Goal: Communication & Community: Answer question/provide support

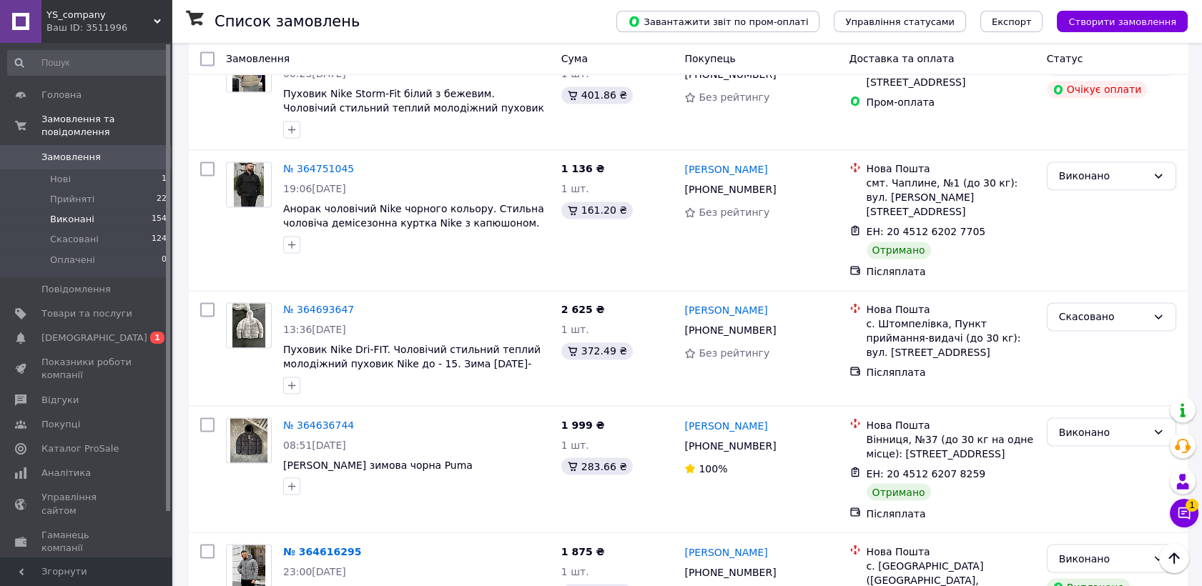
scroll to position [4715, 0]
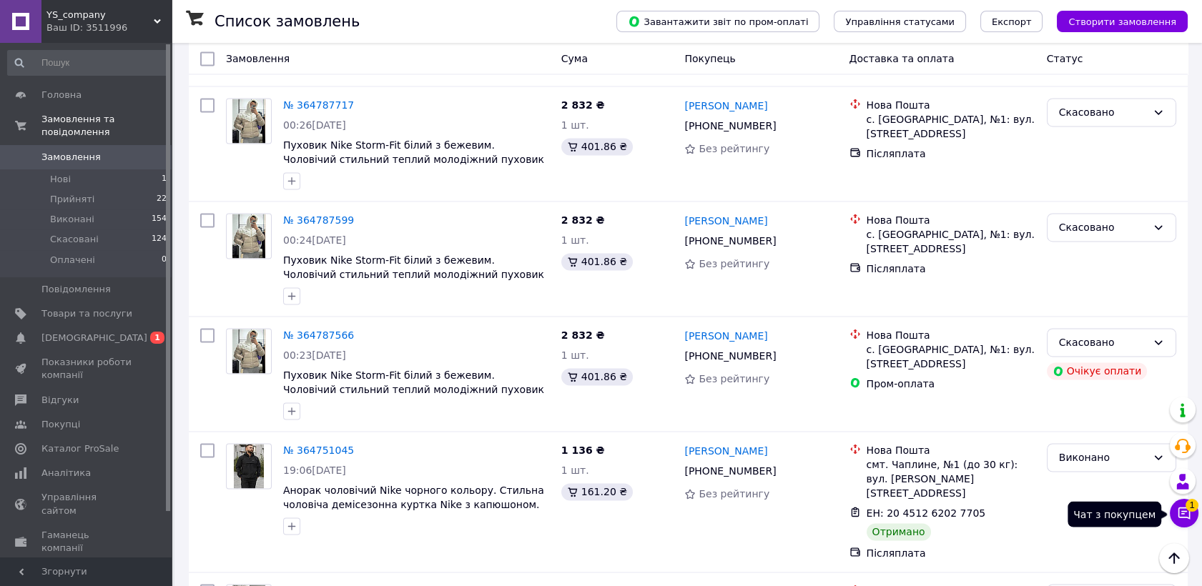
click at [1173, 509] on button "Чат з покупцем 1" at bounding box center [1184, 513] width 29 height 29
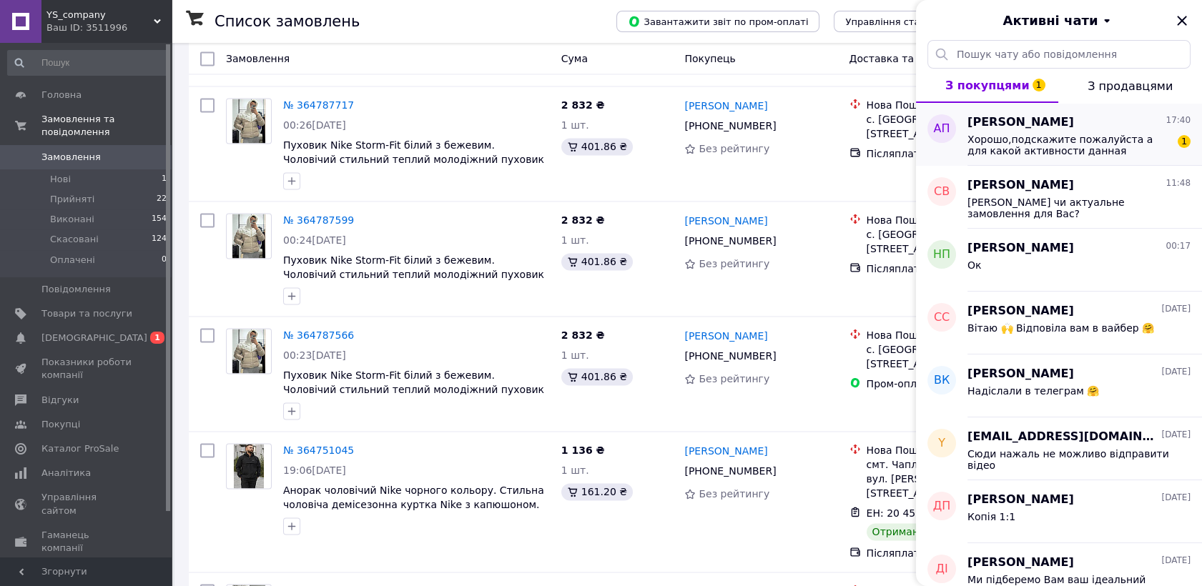
click at [1007, 152] on span "Хорошо,подскажите пожалуйста а для какой активности данная модель?" at bounding box center [1069, 145] width 203 height 23
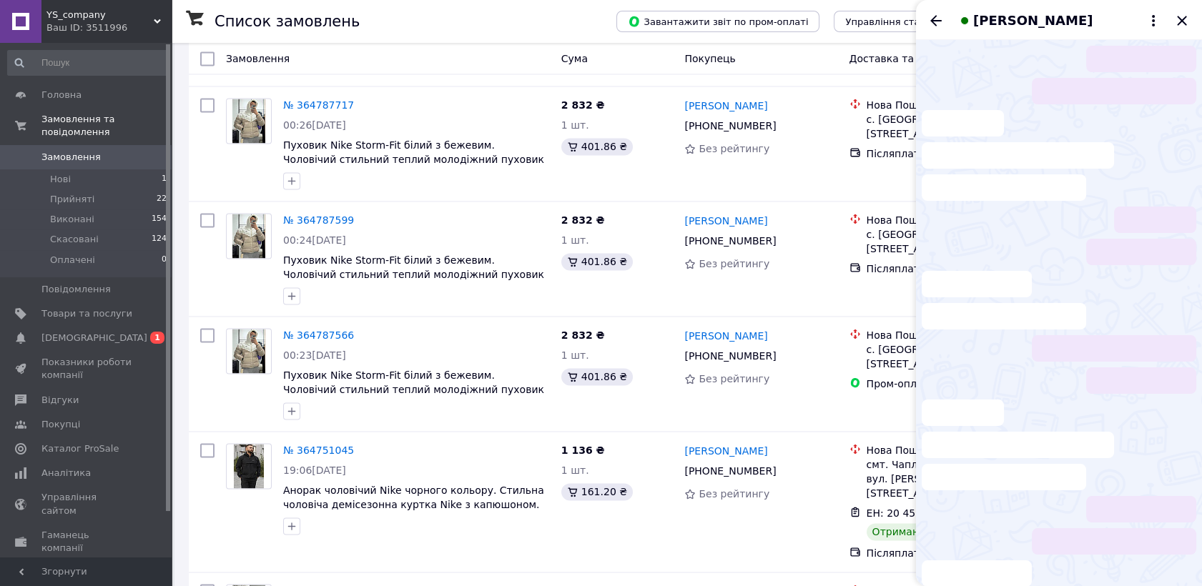
scroll to position [157, 0]
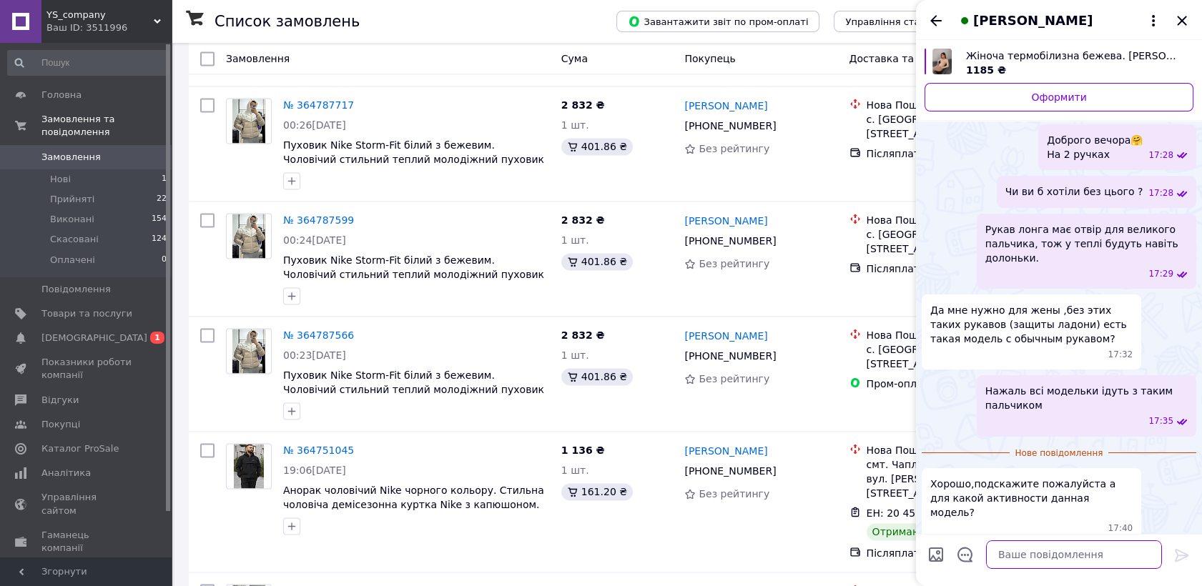
drag, startPoint x: 1010, startPoint y: 554, endPoint x: 989, endPoint y: 562, distance: 22.8
click at [1012, 556] on textarea at bounding box center [1074, 555] width 176 height 29
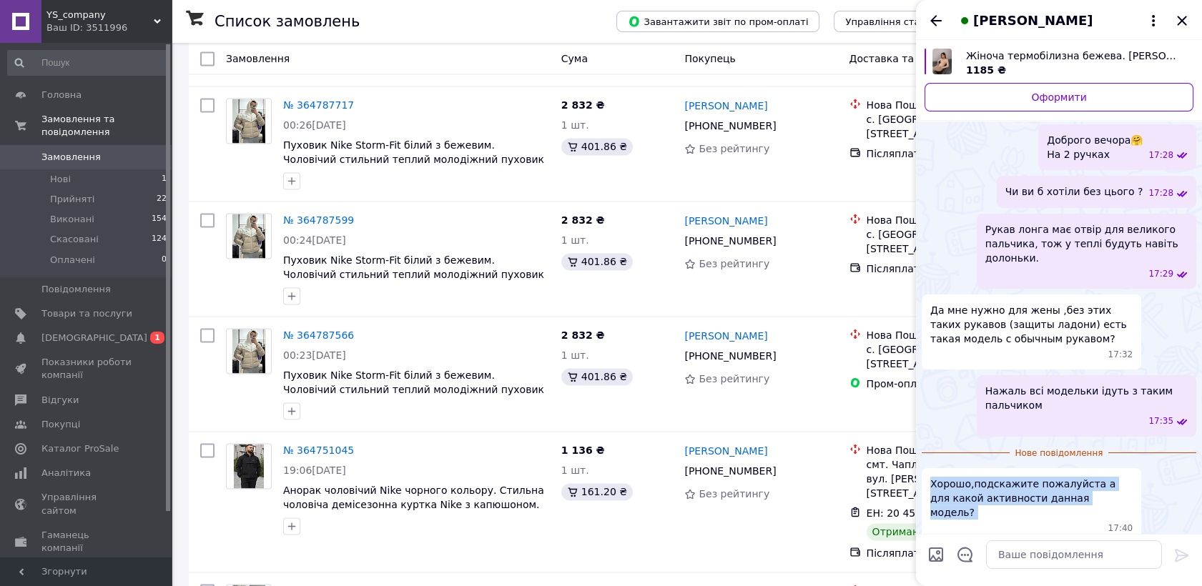
drag, startPoint x: 932, startPoint y: 485, endPoint x: 1082, endPoint y: 507, distance: 151.1
click at [1082, 507] on div "Хорошо,подскажите пожалуйста а для какой активности данная модель? 17:40" at bounding box center [1032, 505] width 220 height 75
copy span "Хорошо,подскажите пожалуйста а для какой активности данная модель?"
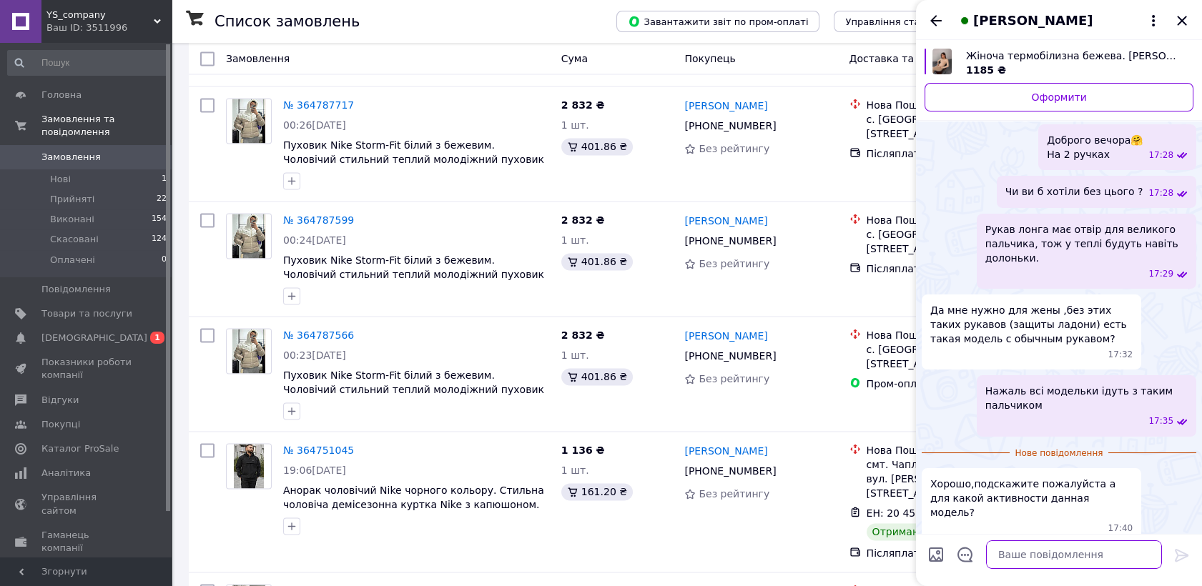
click at [1116, 555] on textarea at bounding box center [1074, 555] width 176 height 29
paste textarea "Цей термокостюм ідеально підходить для повсякденного носіння в холодну пору рок…"
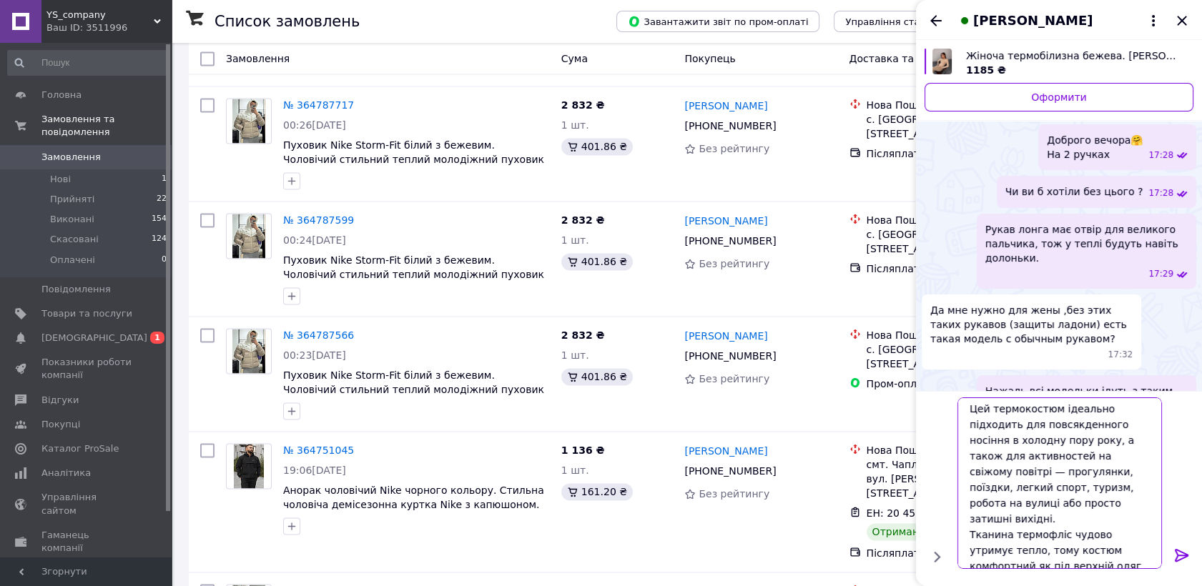
scroll to position [0, 0]
type textarea "Цей термокостюм ідеально підходить для повсякденного носіння в холодну пору рок…"
click at [1178, 554] on icon at bounding box center [1182, 555] width 14 height 13
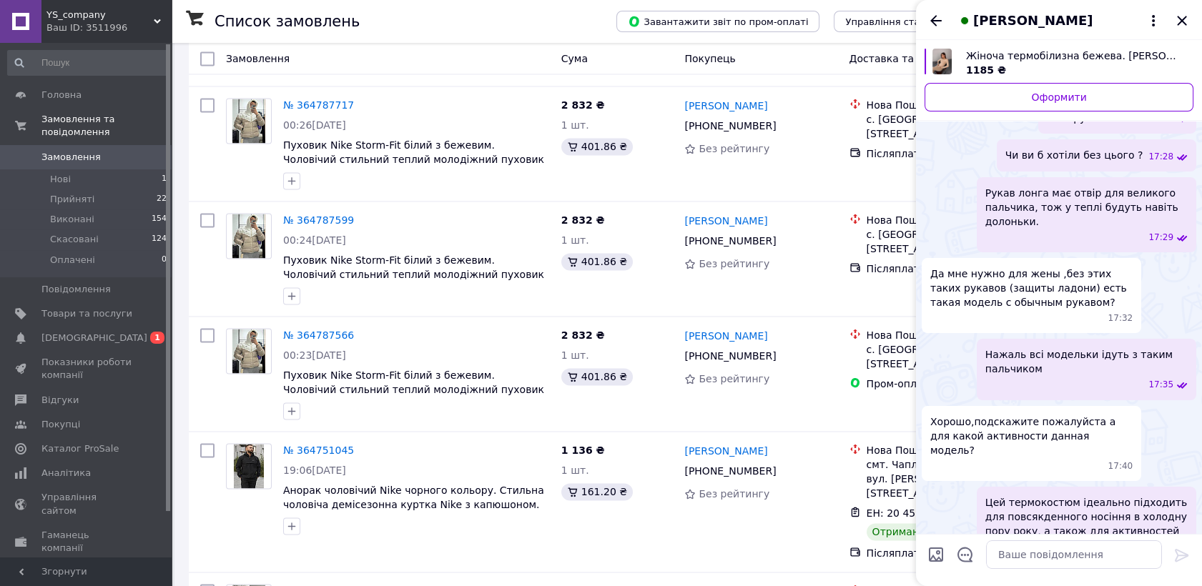
scroll to position [303, 0]
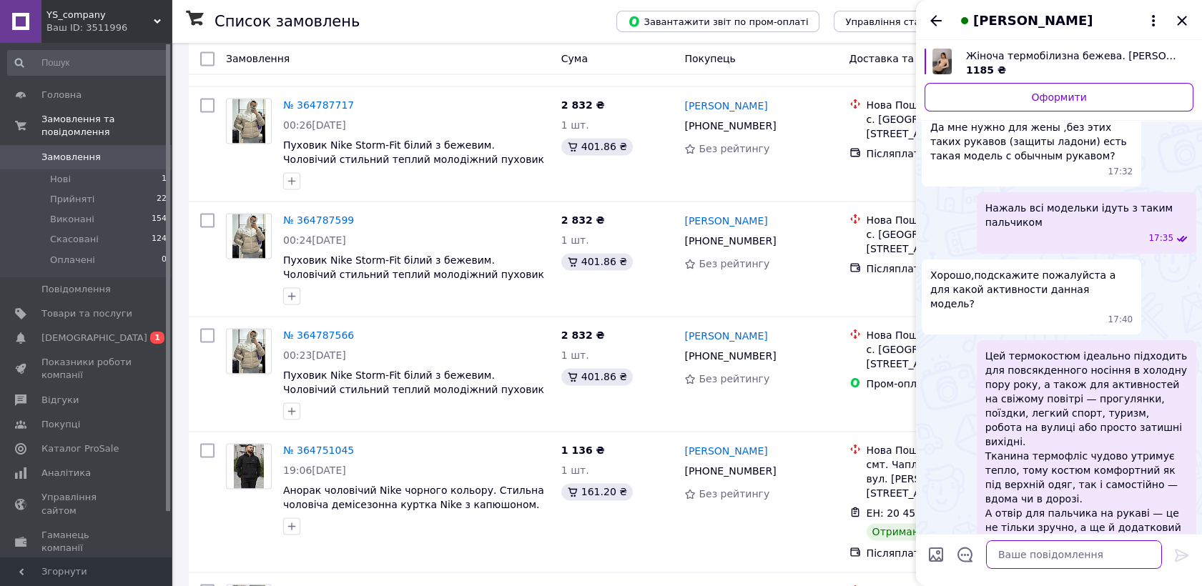
click at [1105, 551] on textarea at bounding box center [1074, 555] width 176 height 29
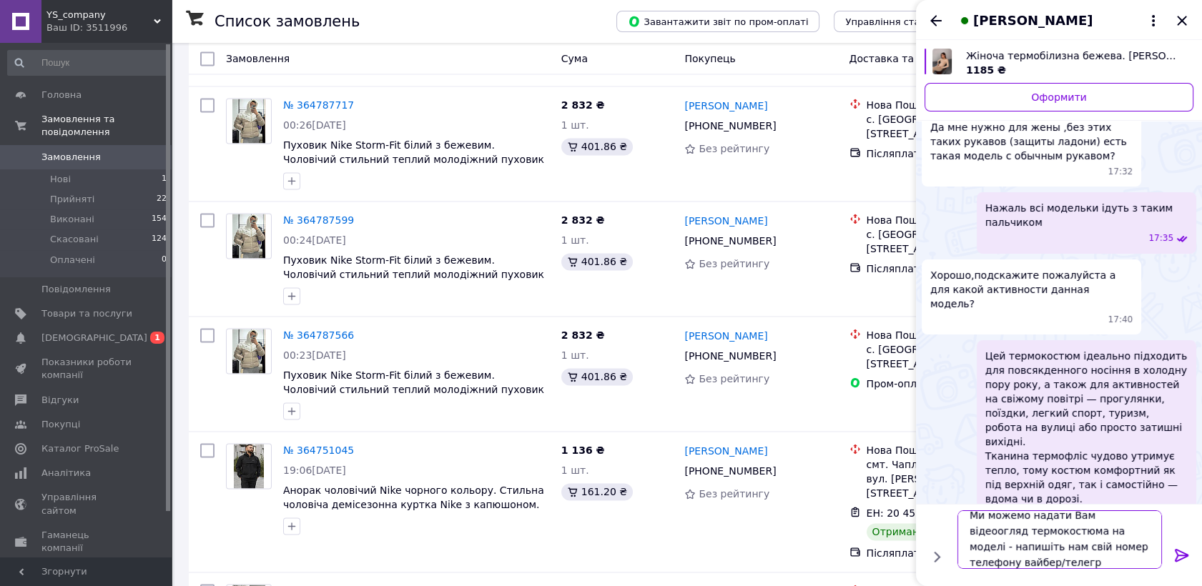
scroll to position [1, 0]
type textarea "Ми можемо надати Вам відеоогляд термокостюма на моделі - напишіть нам свій номе…"
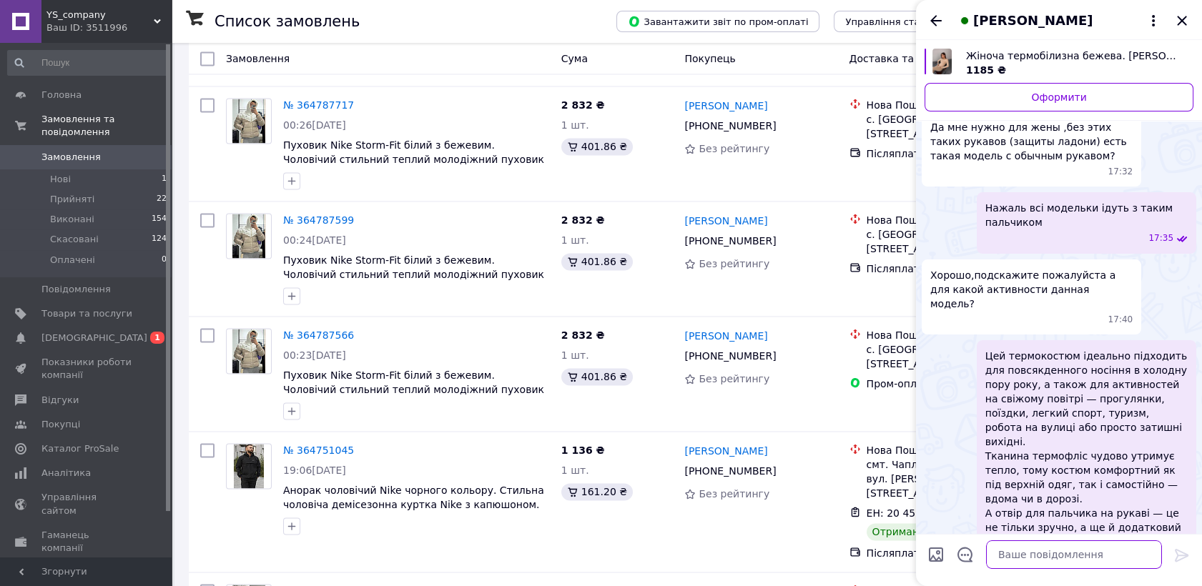
scroll to position [399, 0]
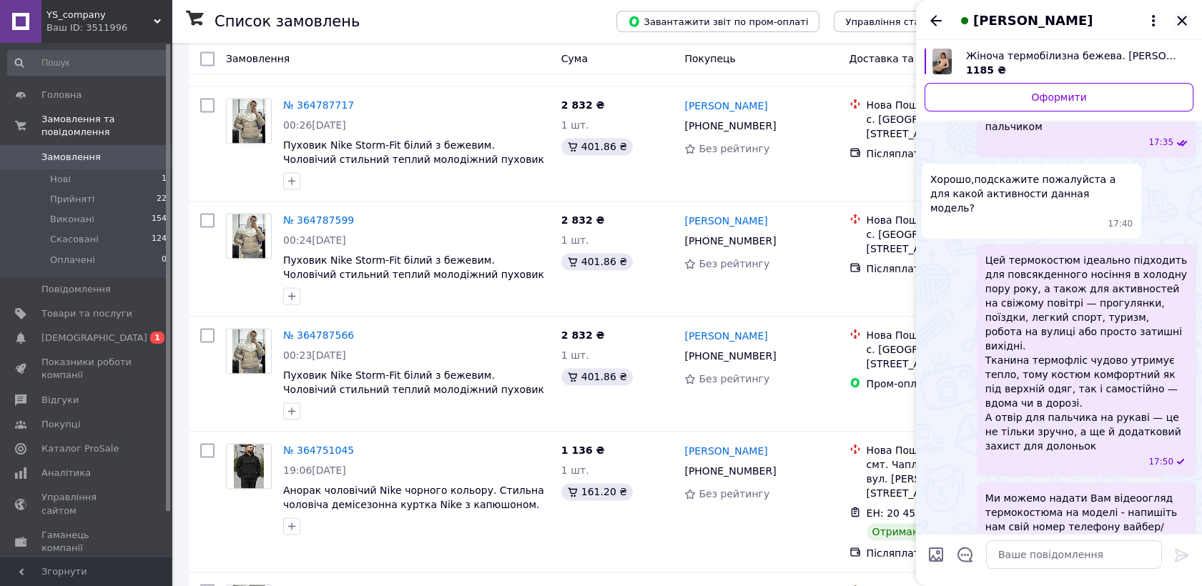
click at [1176, 14] on icon "Закрити" at bounding box center [1181, 20] width 17 height 17
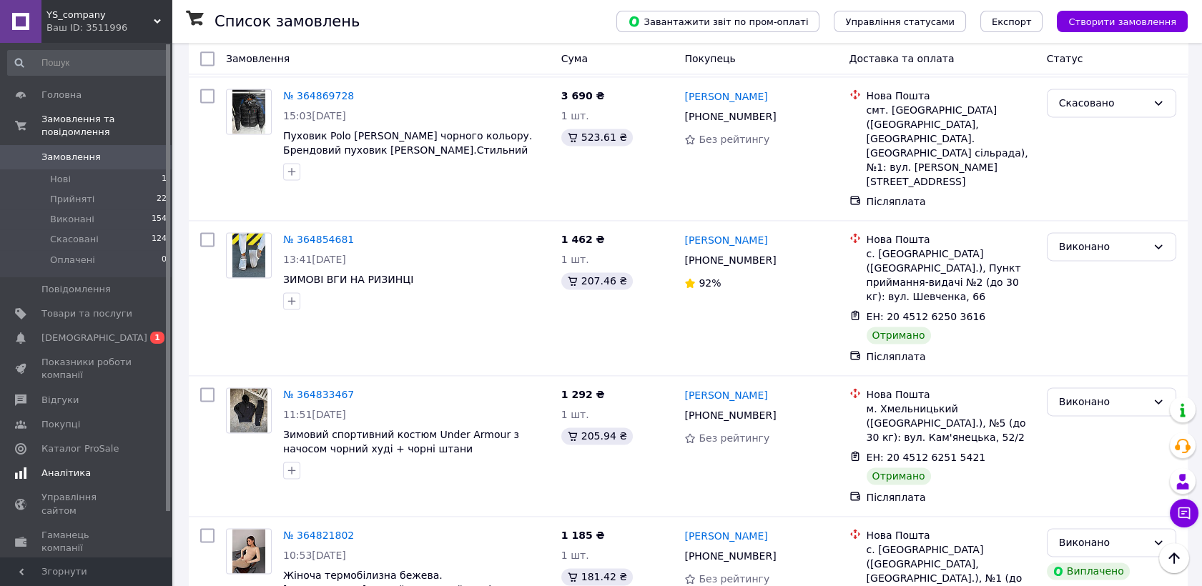
scroll to position [3683, 0]
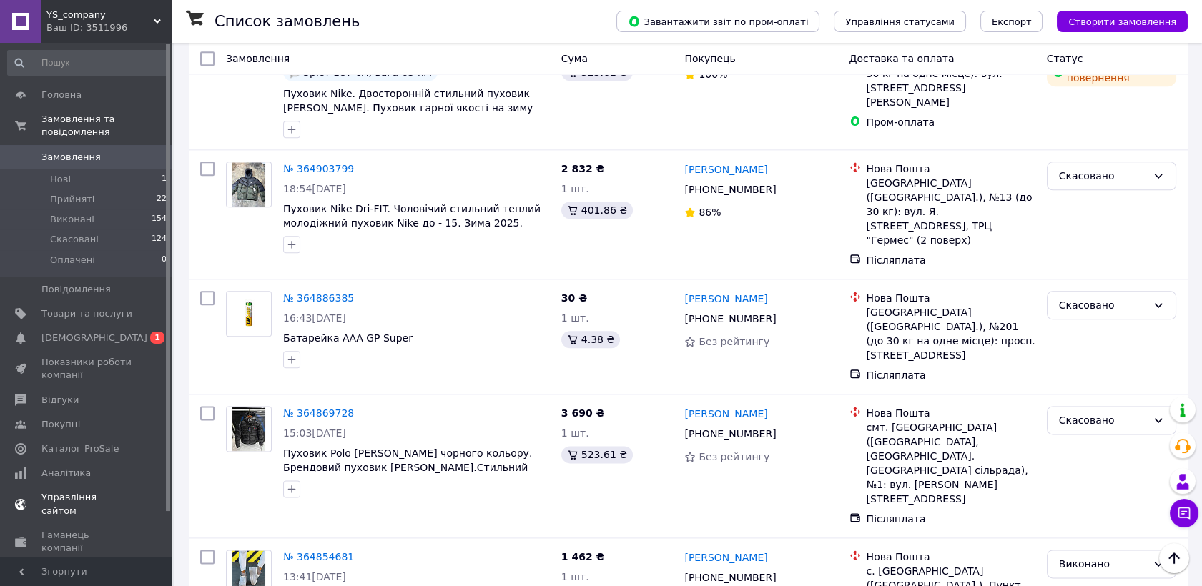
drag, startPoint x: 72, startPoint y: 358, endPoint x: 71, endPoint y: 349, distance: 8.6
click at [72, 358] on span "Показники роботи компанії" at bounding box center [86, 369] width 91 height 26
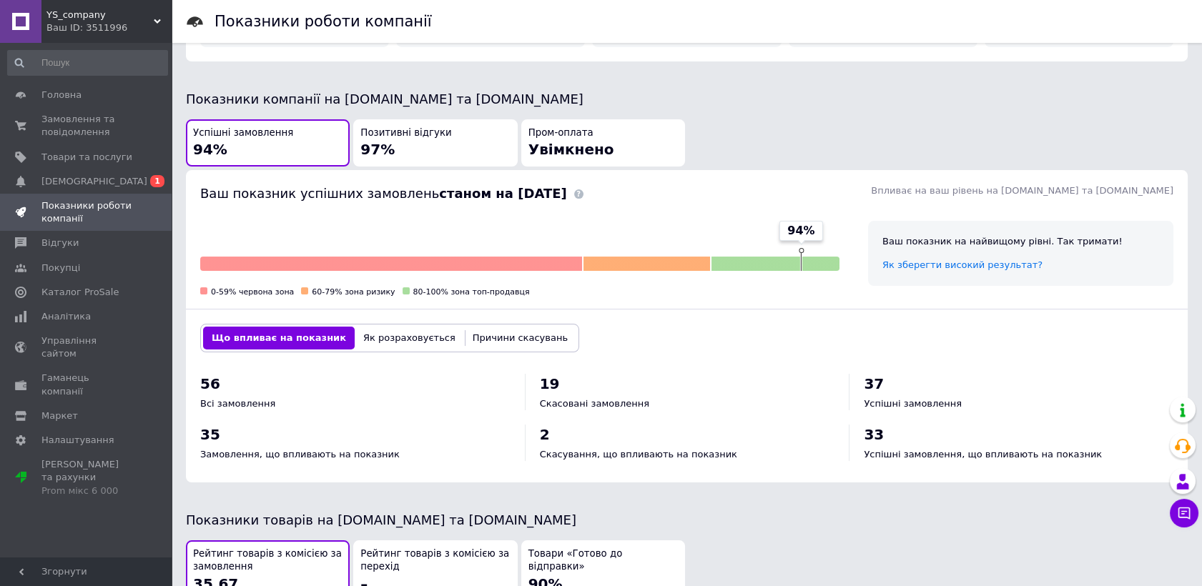
scroll to position [318, 0]
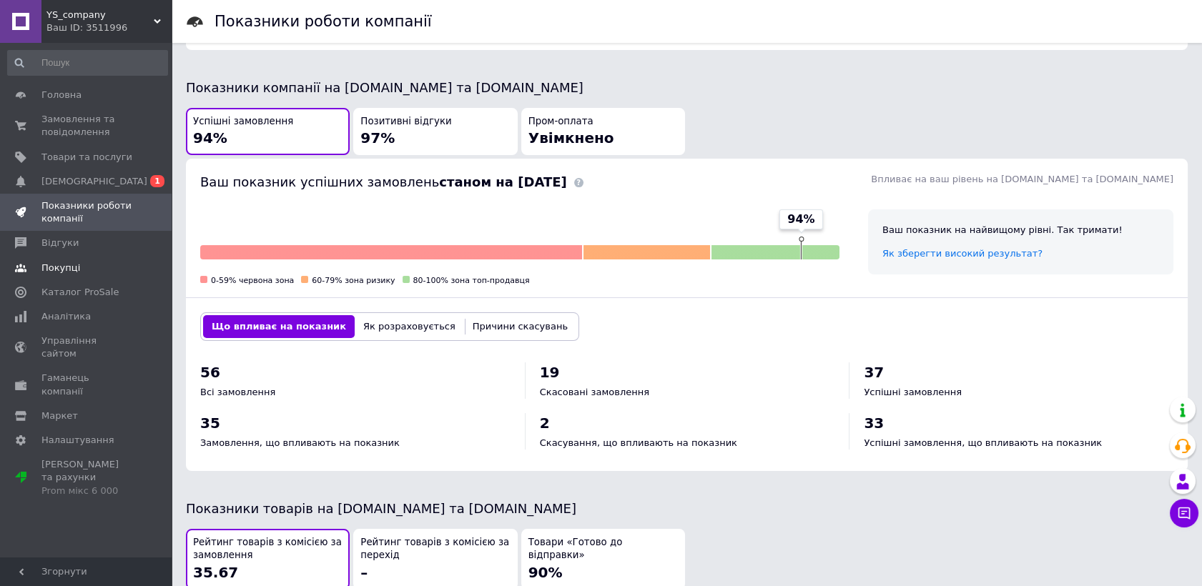
drag, startPoint x: 34, startPoint y: 277, endPoint x: 14, endPoint y: 264, distance: 24.2
drag, startPoint x: 14, startPoint y: 264, endPoint x: 56, endPoint y: 162, distance: 110.0
click at [56, 162] on span "Товари та послуги" at bounding box center [86, 157] width 91 height 13
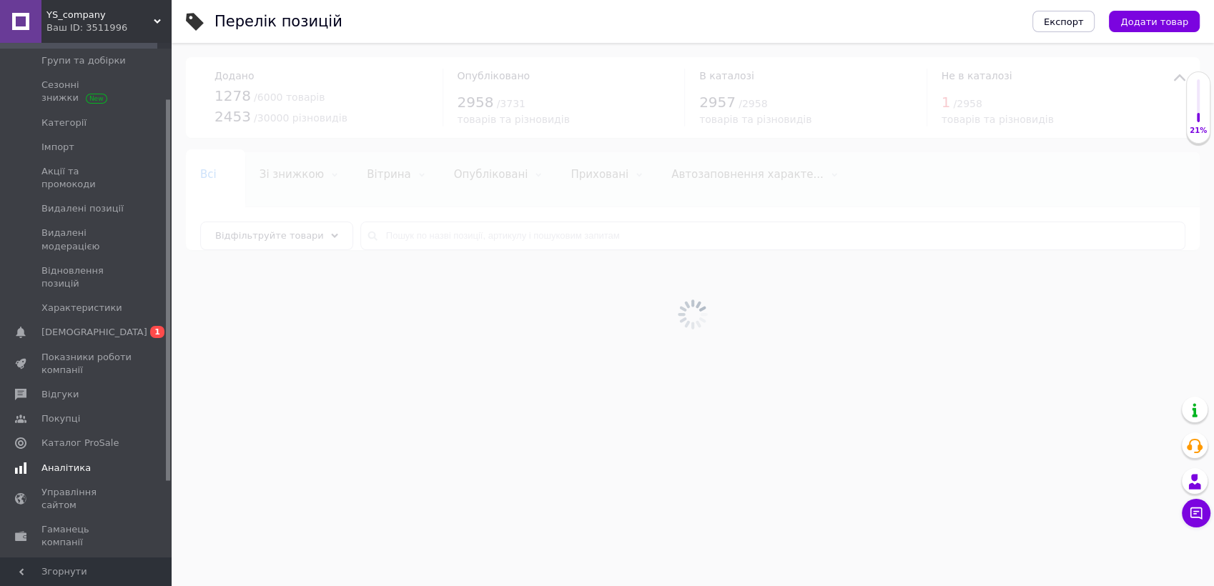
scroll to position [159, 0]
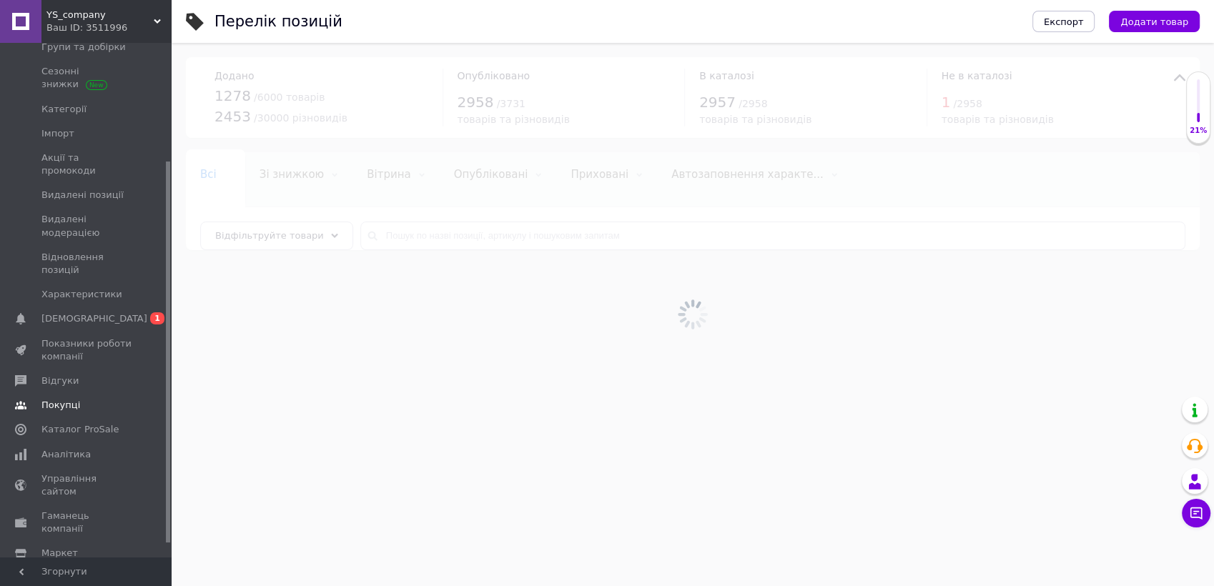
click at [94, 307] on link "Сповіщення 0 1" at bounding box center [87, 319] width 175 height 24
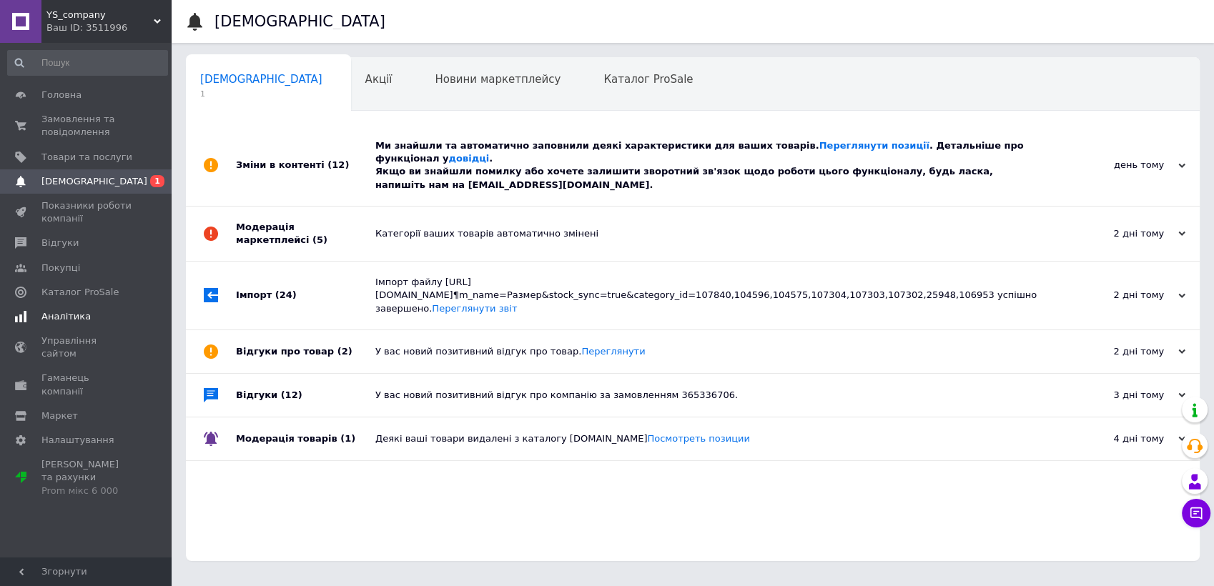
click at [72, 312] on span "Аналітика" at bounding box center [65, 316] width 49 height 13
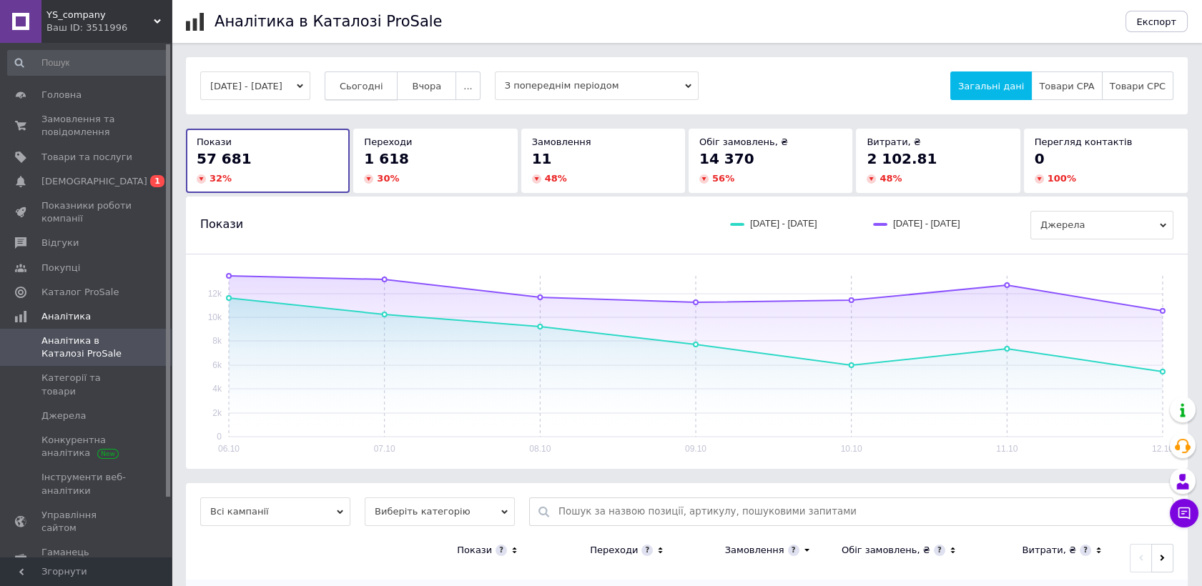
click at [383, 89] on span "Сьогодні" at bounding box center [362, 86] width 44 height 11
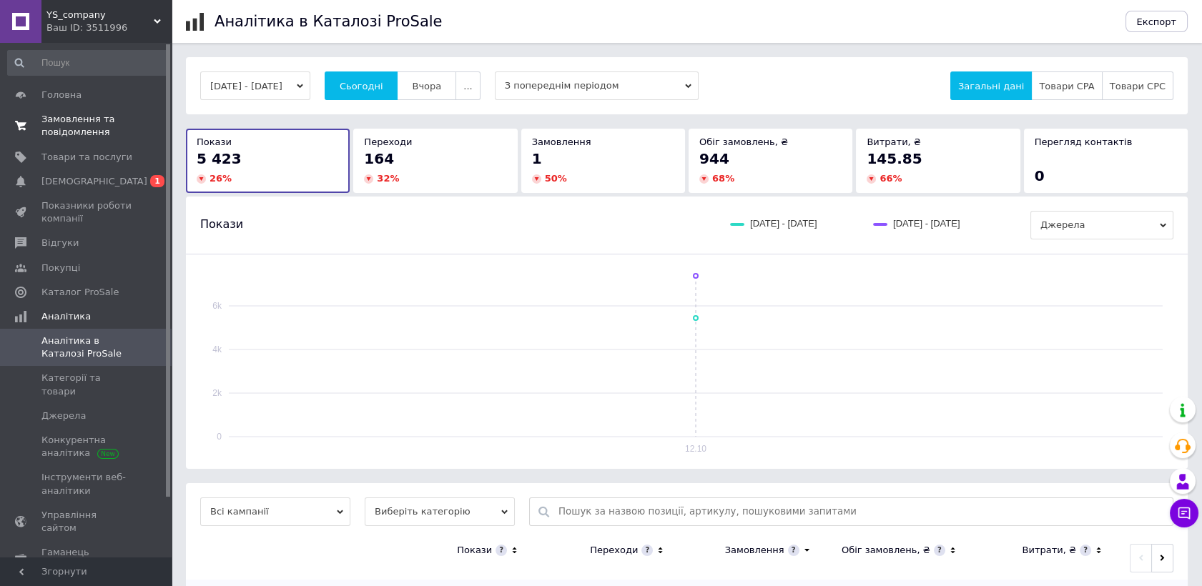
click at [61, 123] on span "Замовлення та повідомлення" at bounding box center [86, 126] width 91 height 26
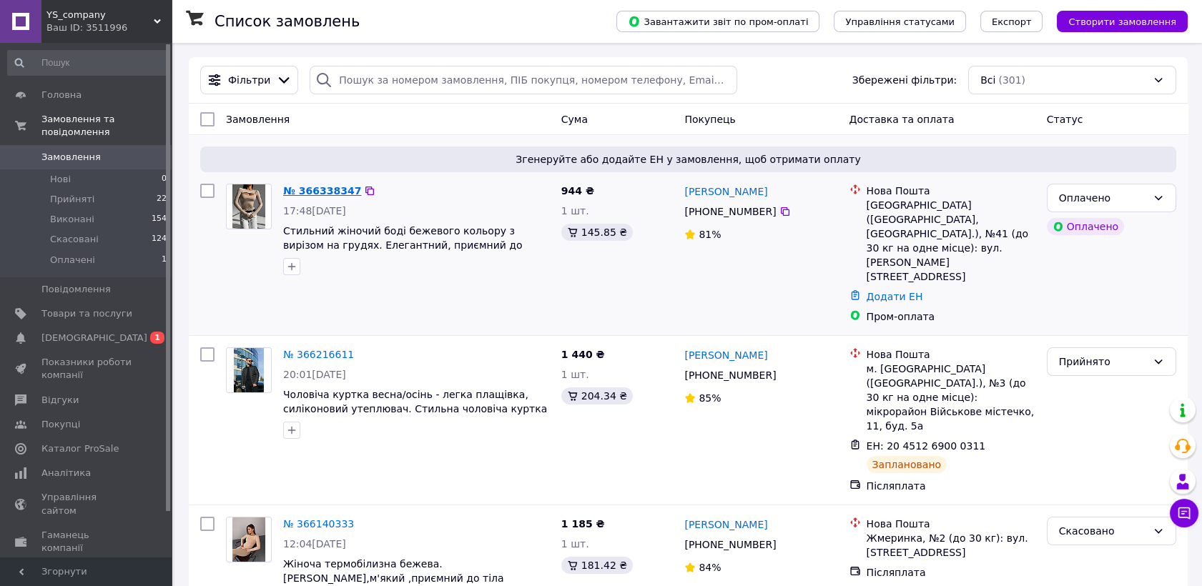
click at [308, 185] on link "№ 366338347" at bounding box center [322, 190] width 78 height 11
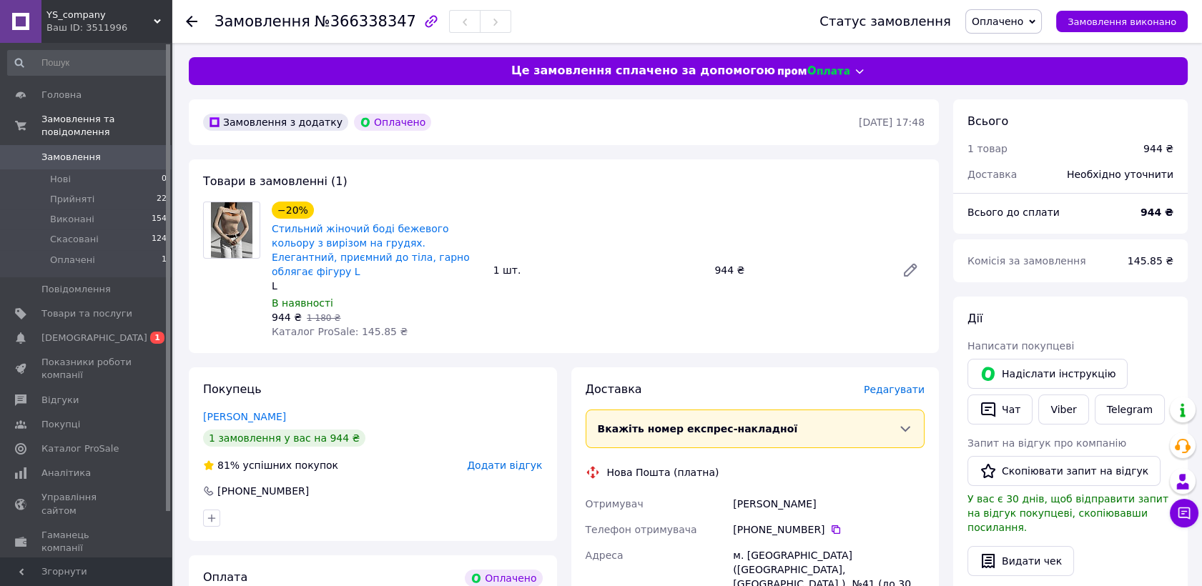
click at [232, 220] on img at bounding box center [232, 230] width 42 height 56
click at [297, 232] on link "Стильний жіночий боді бежевого кольору з вирізом на грудях. Елегантний, приємни…" at bounding box center [371, 250] width 198 height 54
click at [102, 443] on link "Каталог ProSale" at bounding box center [87, 449] width 175 height 24
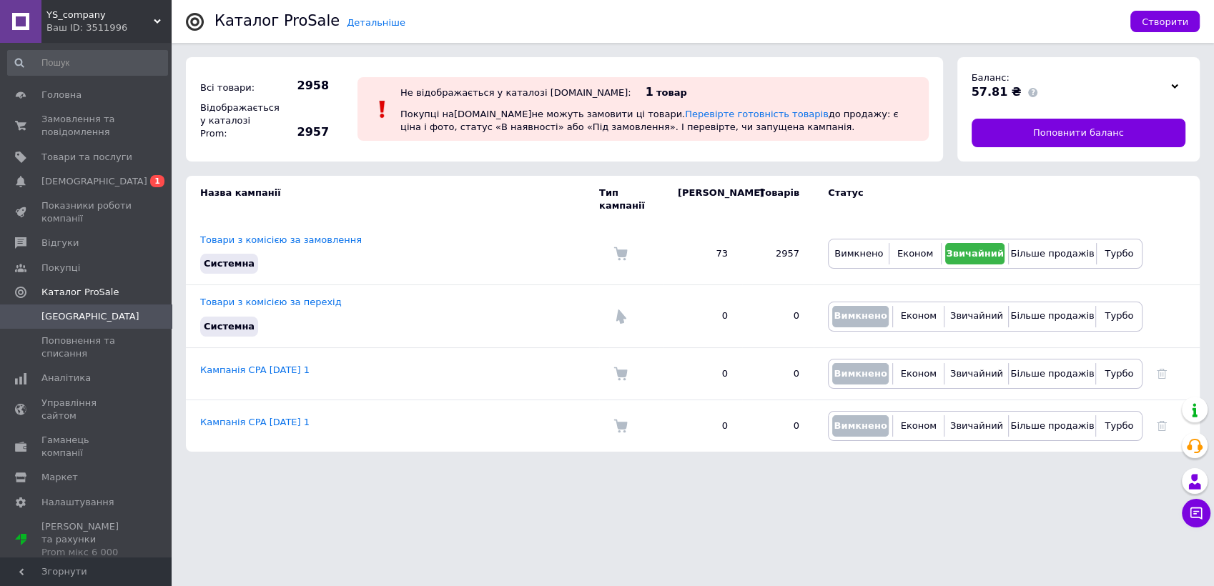
click at [1171, 84] on div at bounding box center [1174, 86] width 21 height 20
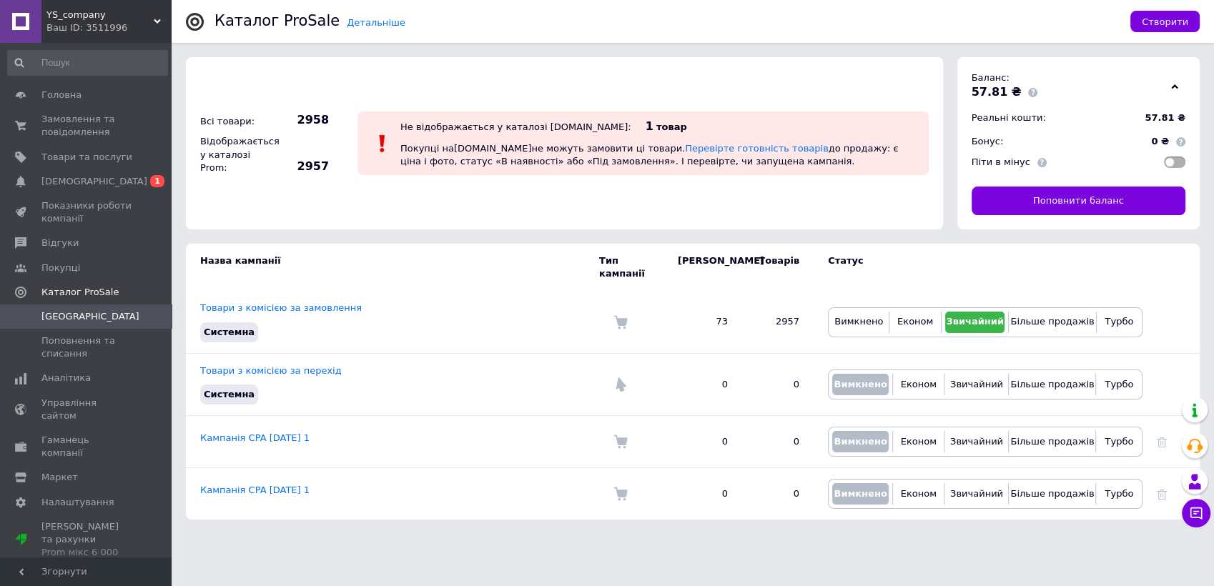
click at [1172, 84] on icon at bounding box center [1174, 86] width 7 height 7
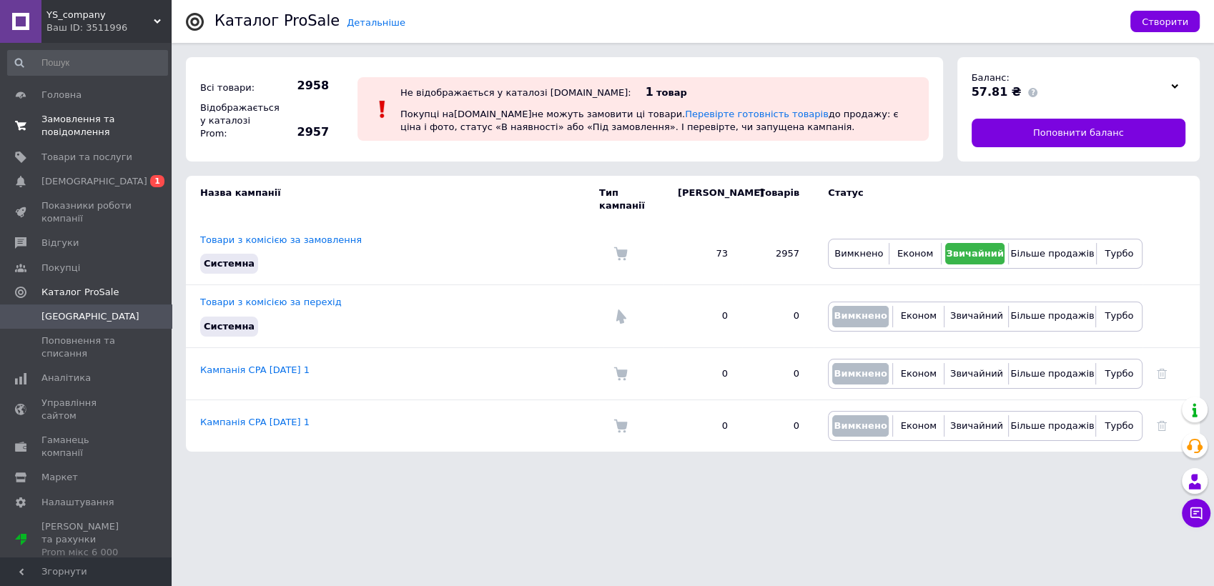
click at [109, 123] on span "Замовлення та повідомлення" at bounding box center [86, 126] width 91 height 26
